Goal: Task Accomplishment & Management: Manage account settings

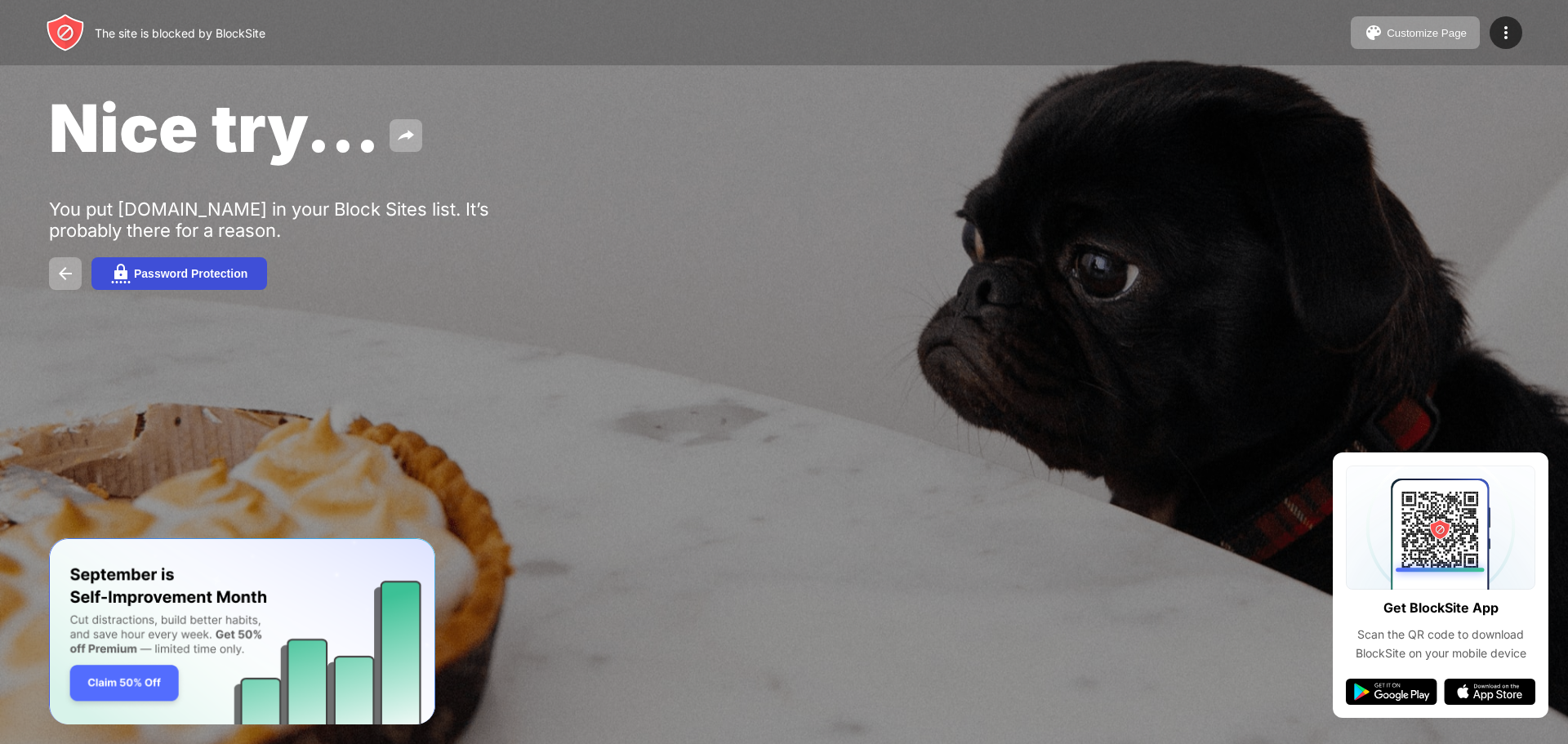
click at [220, 277] on div "Password Protection" at bounding box center [190, 273] width 113 height 13
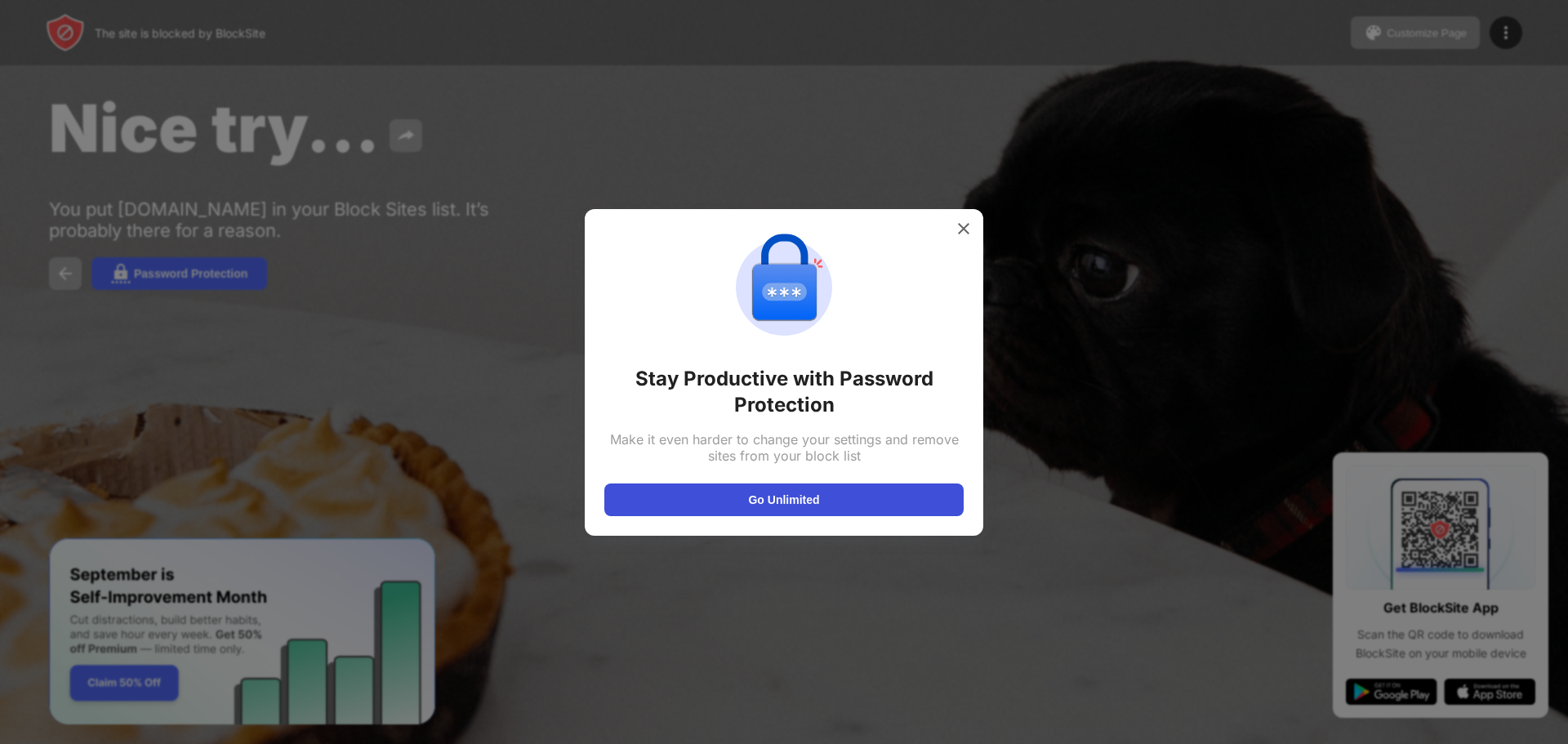
click at [776, 502] on button "Go Unlimited" at bounding box center [784, 499] width 359 height 33
click at [966, 228] on img at bounding box center [963, 228] width 17 height 17
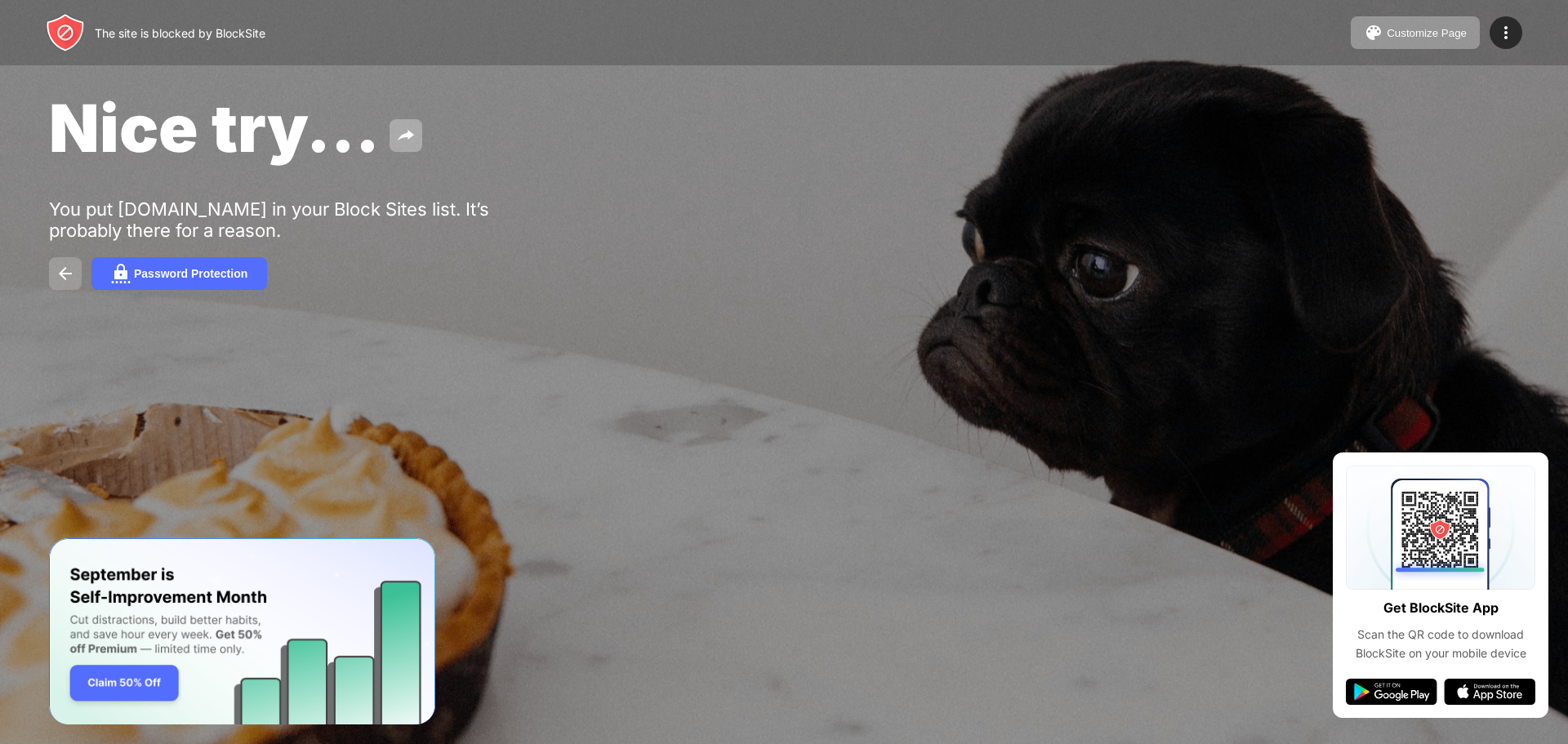
click at [60, 268] on img at bounding box center [65, 273] width 19 height 19
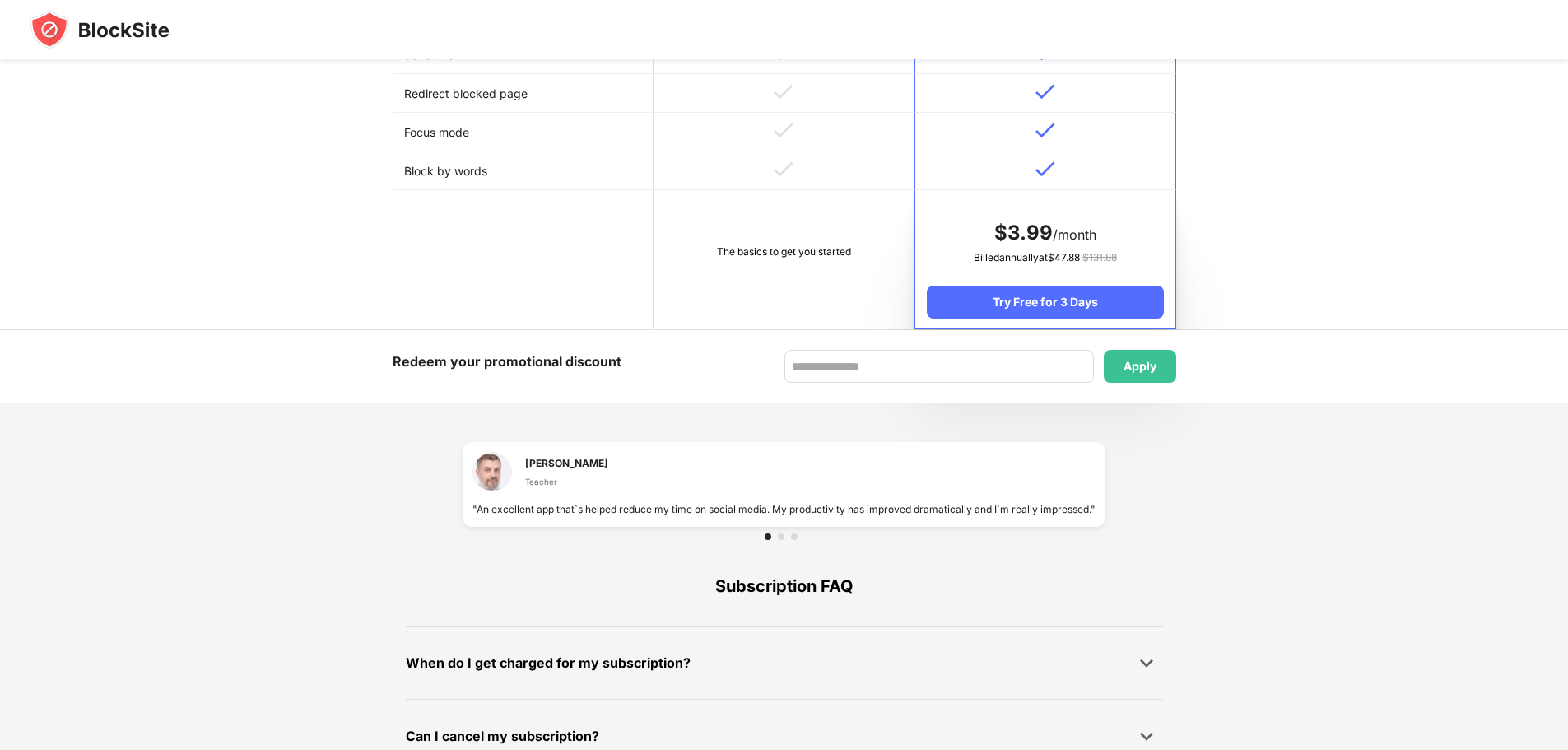
scroll to position [823, 0]
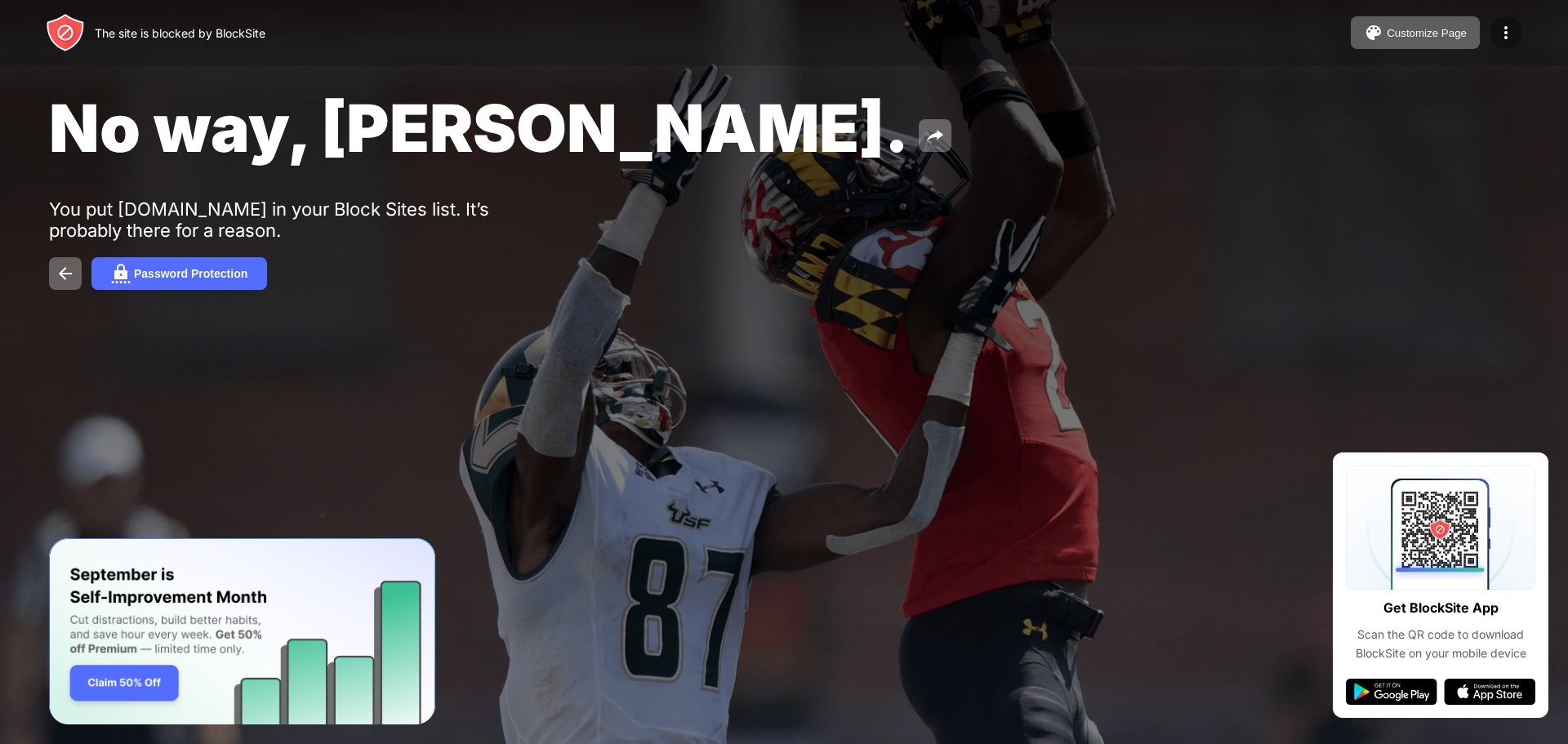
click at [1508, 29] on img at bounding box center [1506, 33] width 19 height 19
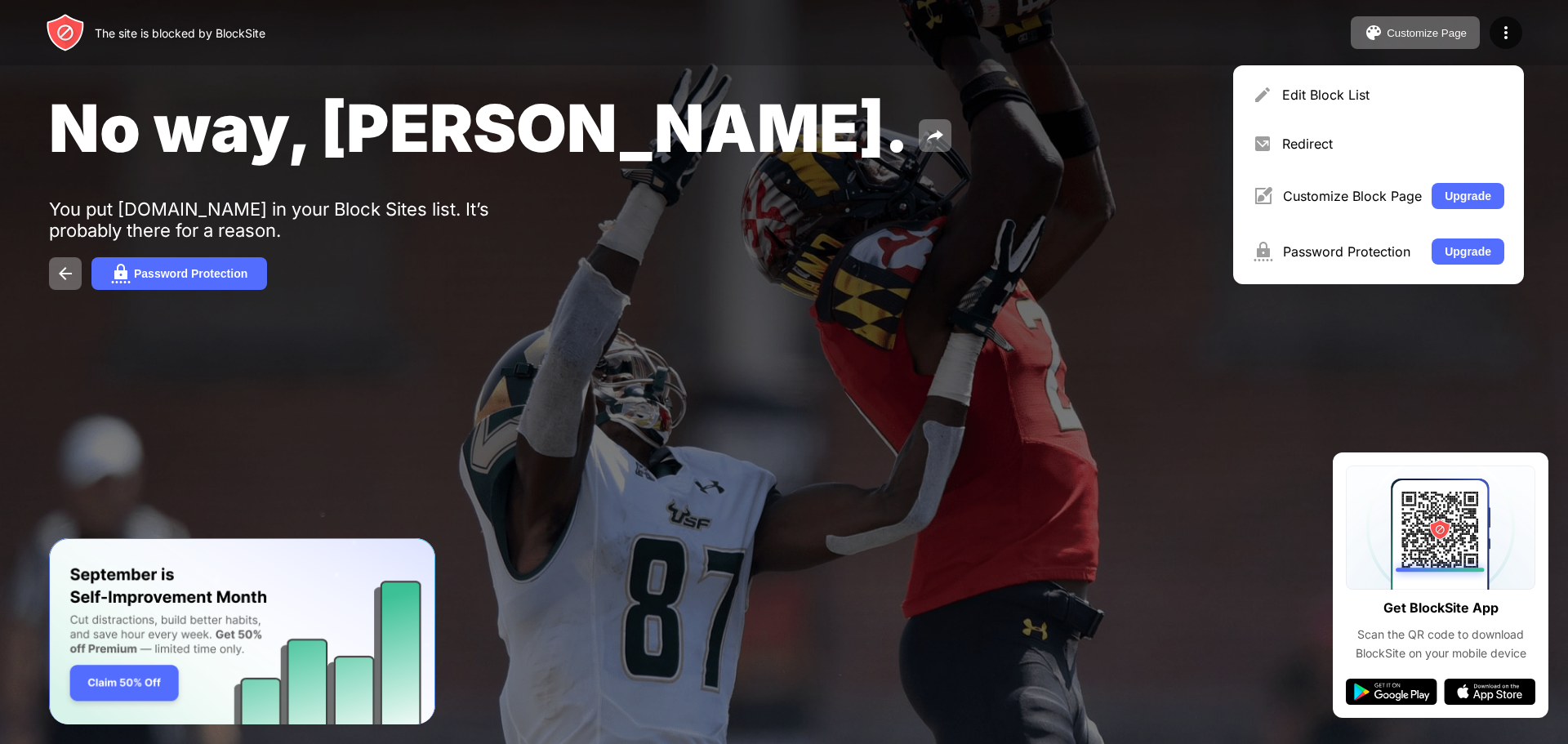
click at [1339, 93] on div "Edit Block List" at bounding box center [1393, 95] width 222 height 17
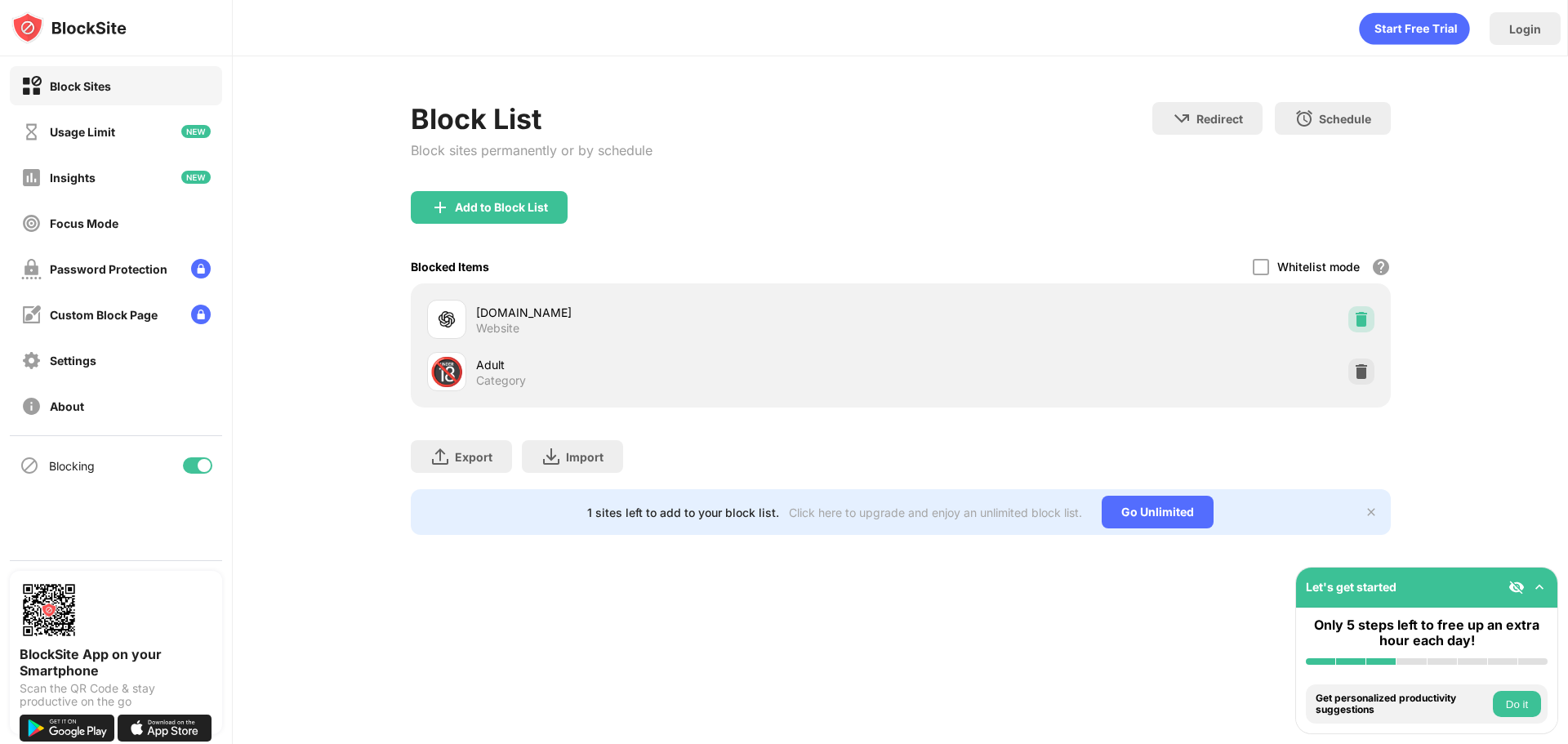
click at [1361, 319] on img at bounding box center [1361, 319] width 17 height 17
